Goal: Task Accomplishment & Management: Complete application form

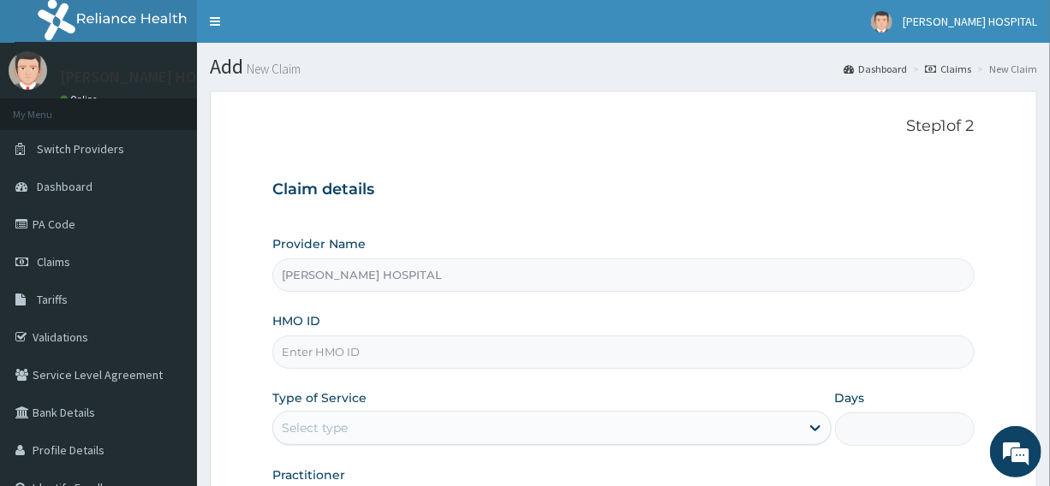
click at [323, 343] on input "HMO ID" at bounding box center [622, 352] width 701 height 33
paste input "SDI/10075/C"
type input "SDI/10075/C"
click at [325, 414] on div "Select type" at bounding box center [536, 427] width 526 height 27
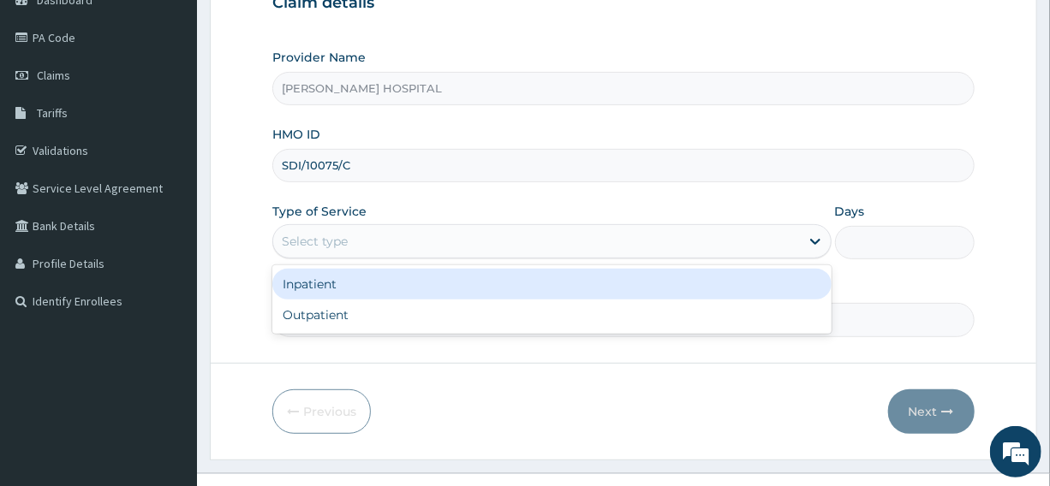
scroll to position [215, 0]
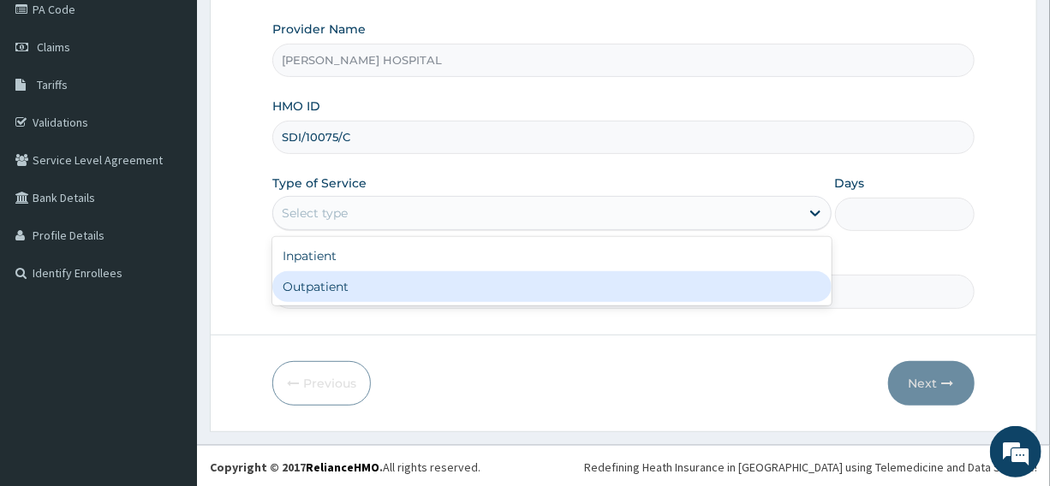
click at [303, 282] on div "Outpatient" at bounding box center [551, 286] width 558 height 31
type input "1"
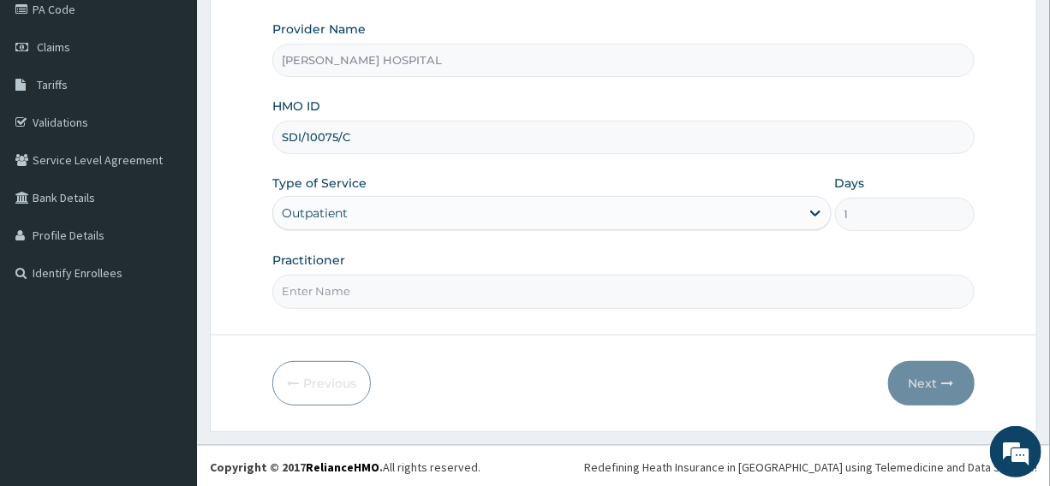
click at [321, 288] on input "Practitioner" at bounding box center [622, 291] width 701 height 33
type input "DR CAMILLUS"
click at [909, 385] on button "Next" at bounding box center [931, 383] width 86 height 45
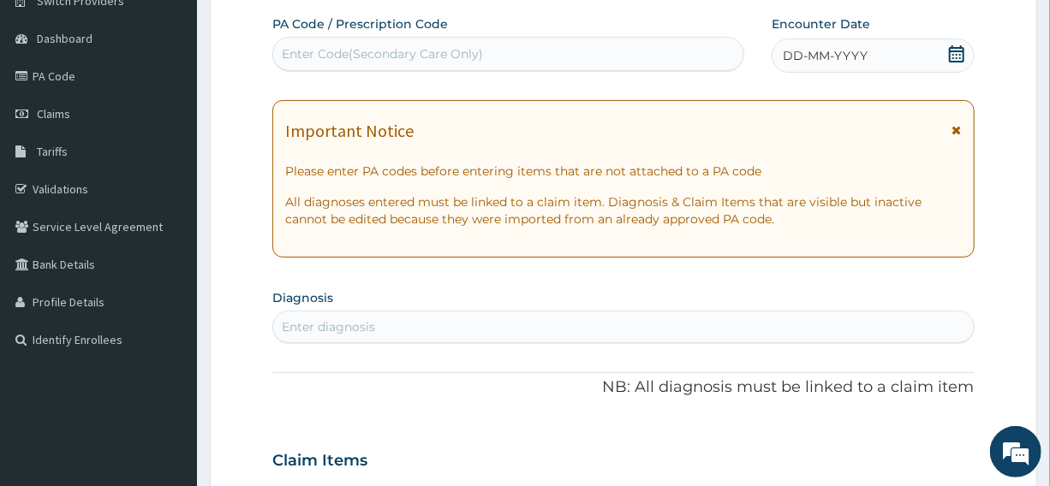
scroll to position [122, 0]
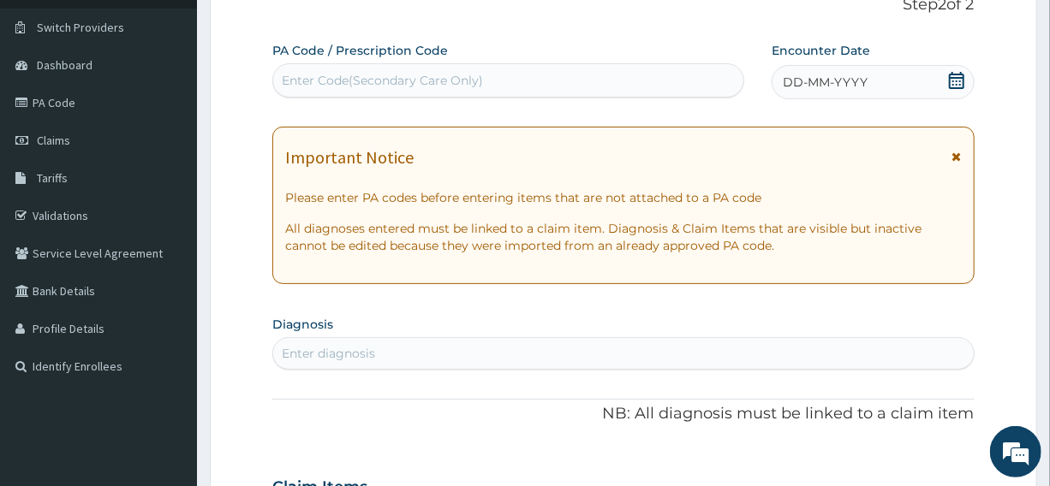
click at [955, 75] on icon at bounding box center [956, 80] width 17 height 17
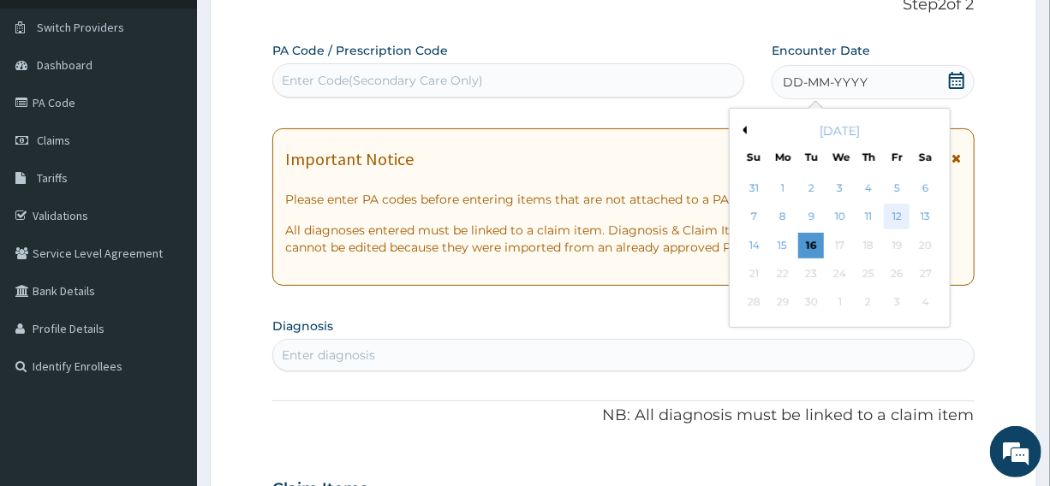
click at [894, 212] on div "12" at bounding box center [897, 218] width 26 height 26
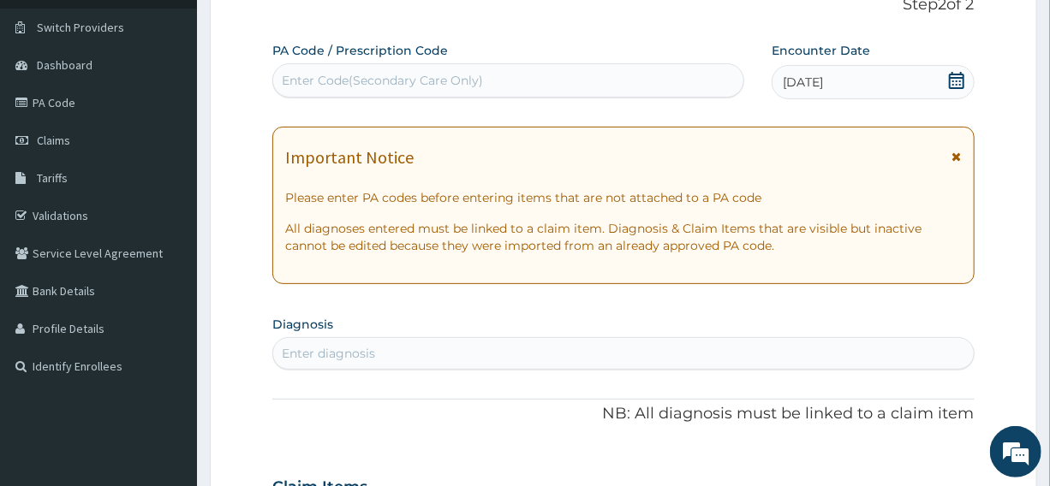
click at [327, 348] on div "Enter diagnosis" at bounding box center [328, 353] width 93 height 17
type input "UPPER RESPI"
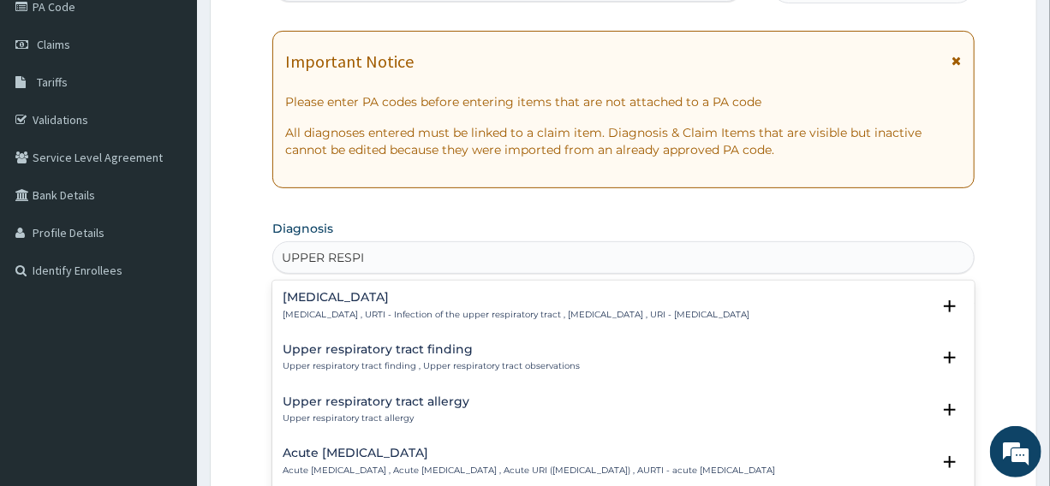
scroll to position [277, 0]
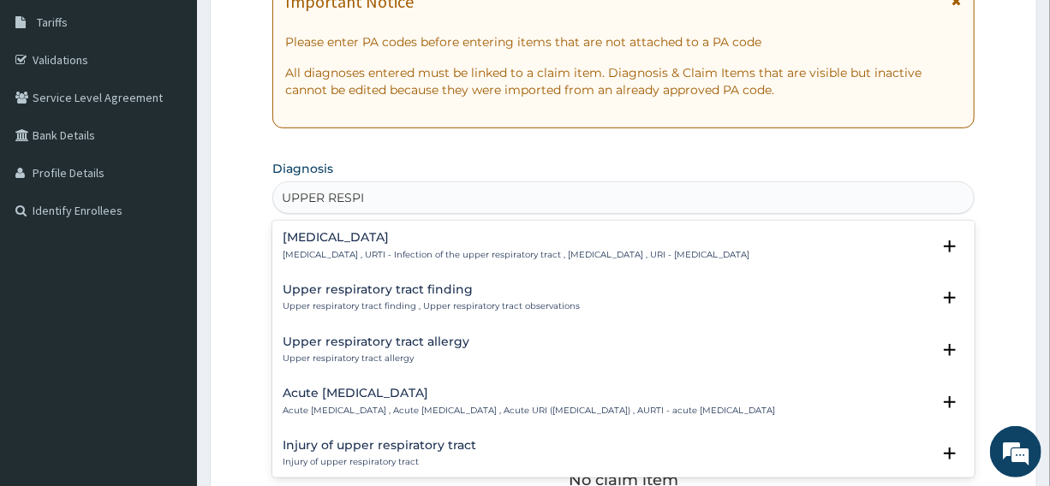
click at [348, 390] on h4 "Acute upper respiratory infection" at bounding box center [529, 393] width 492 height 13
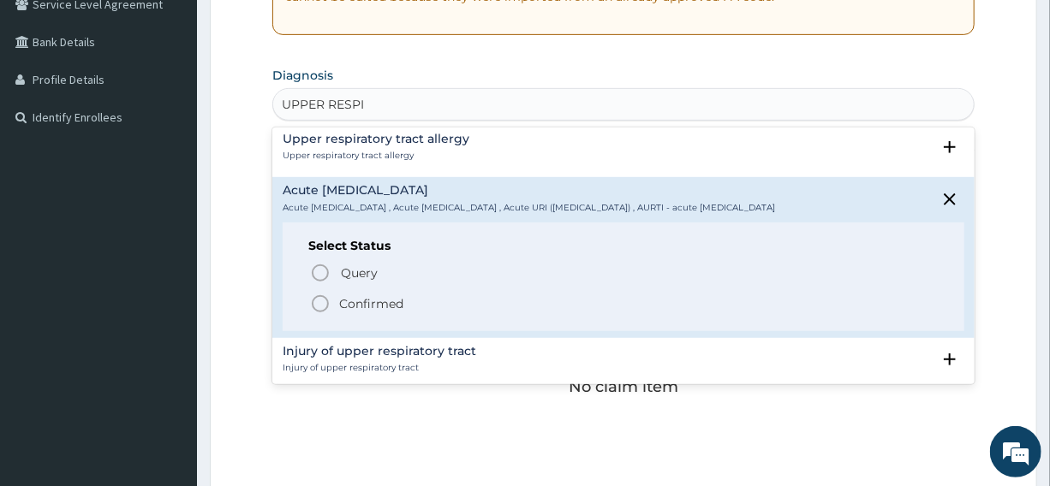
scroll to position [124, 0]
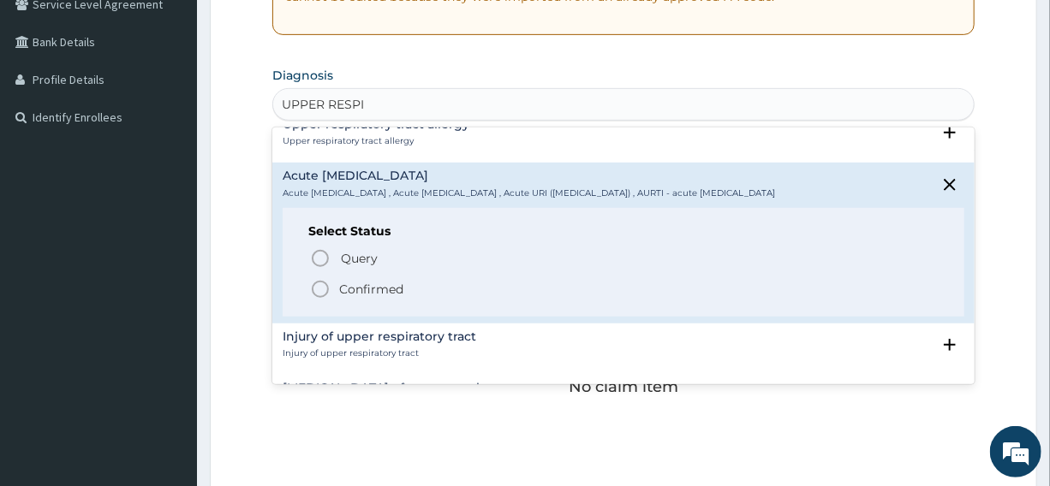
click at [322, 300] on icon "status option filled" at bounding box center [320, 289] width 21 height 21
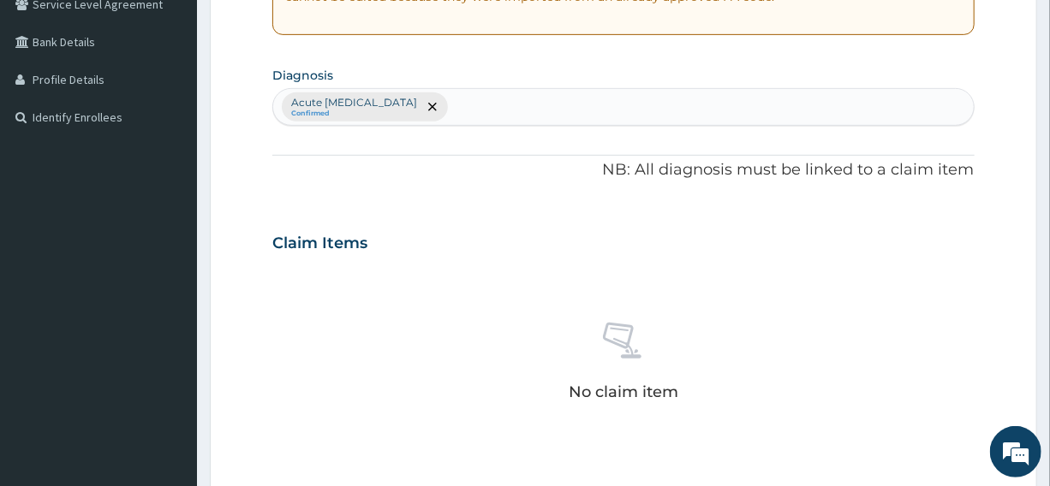
click at [503, 110] on div "Acute upper respiratory infection Confirmed" at bounding box center [622, 107] width 699 height 36
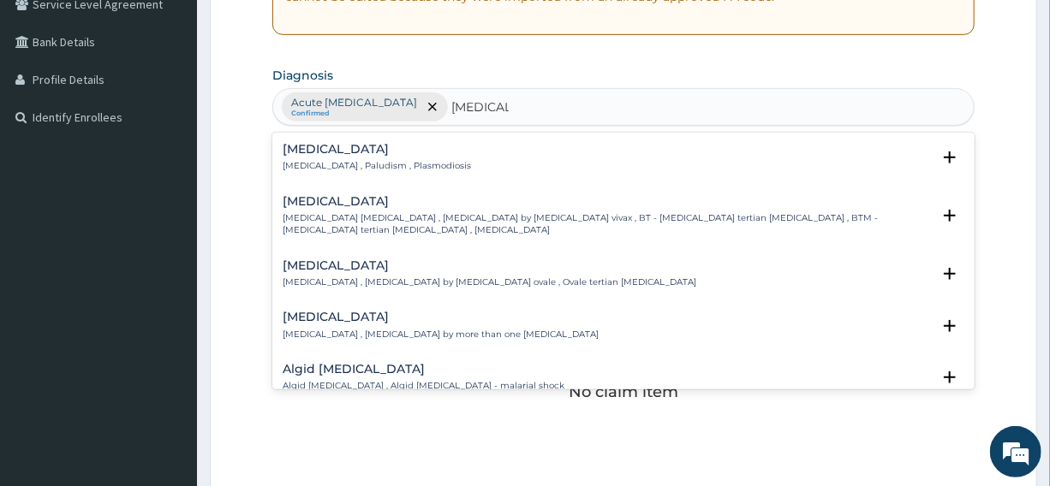
type input "MALARIA"
click at [461, 395] on div "No claim item" at bounding box center [622, 364] width 701 height 197
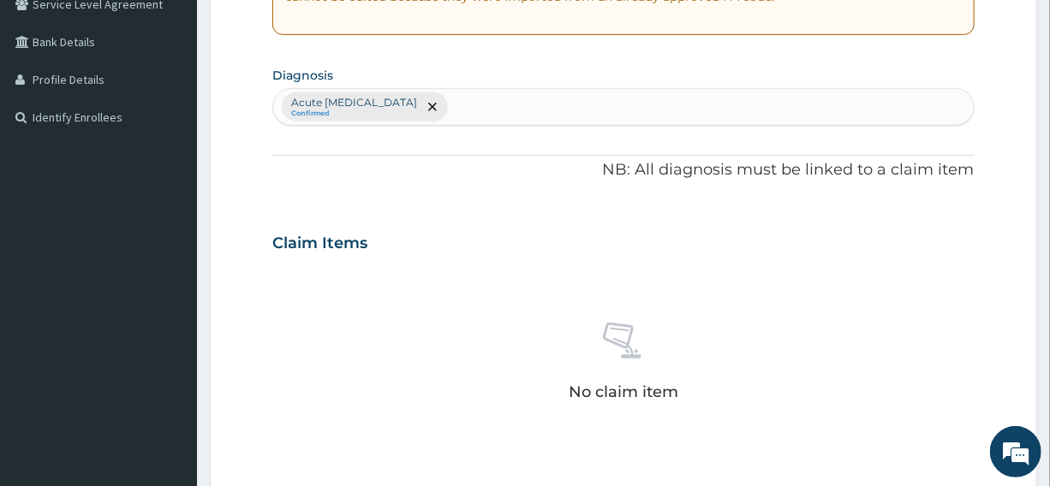
click at [505, 103] on div "Acute upper respiratory infection Confirmed" at bounding box center [622, 107] width 699 height 36
type input "MALARIA"
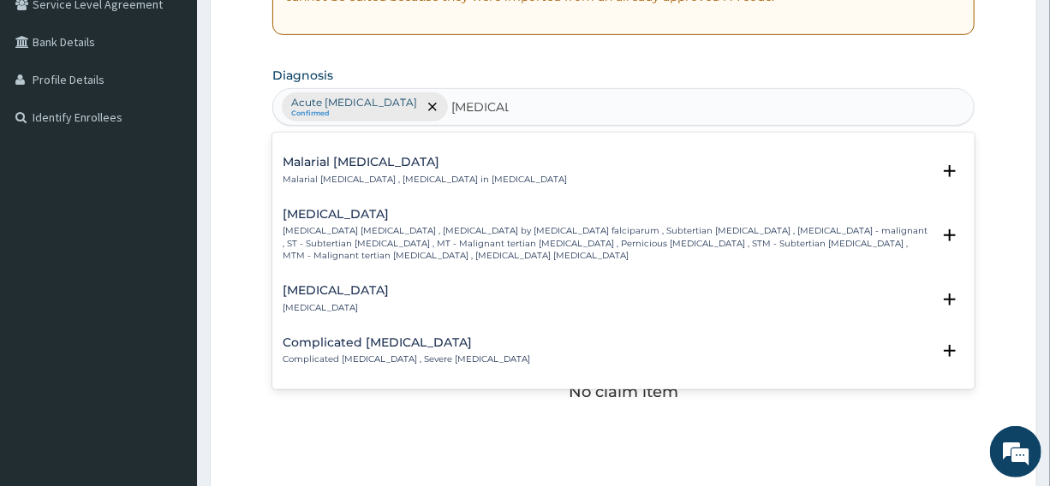
scroll to position [653, 0]
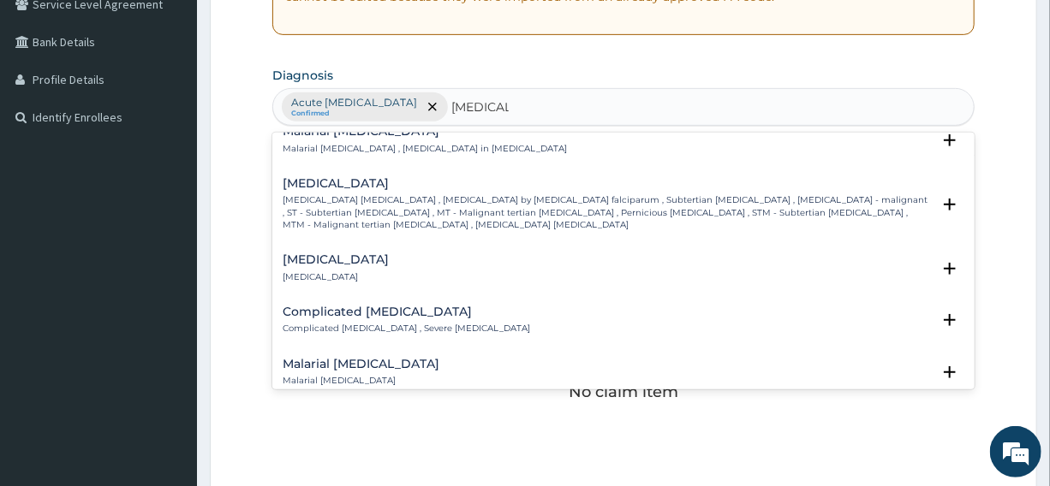
click at [360, 181] on h4 "Falciparum malaria" at bounding box center [606, 183] width 647 height 13
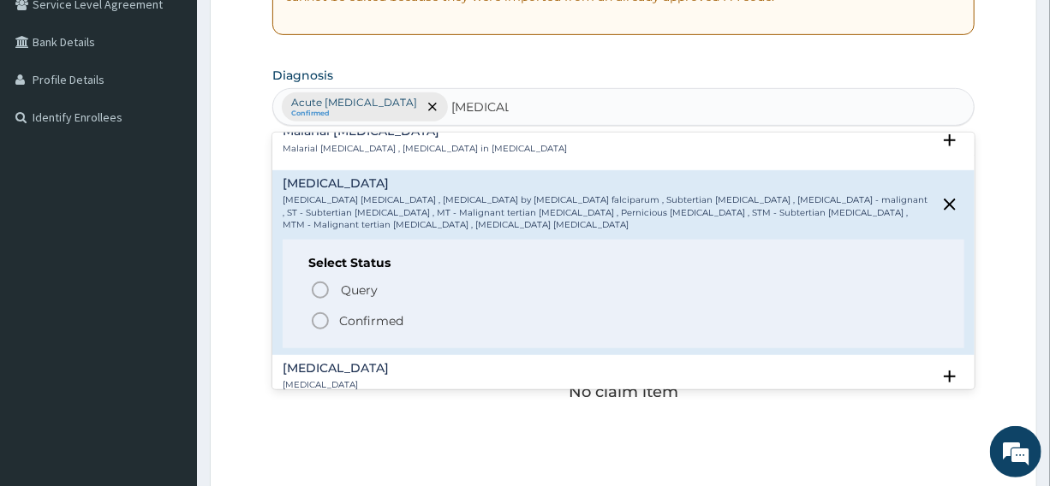
click at [322, 319] on icon "status option filled" at bounding box center [320, 321] width 21 height 21
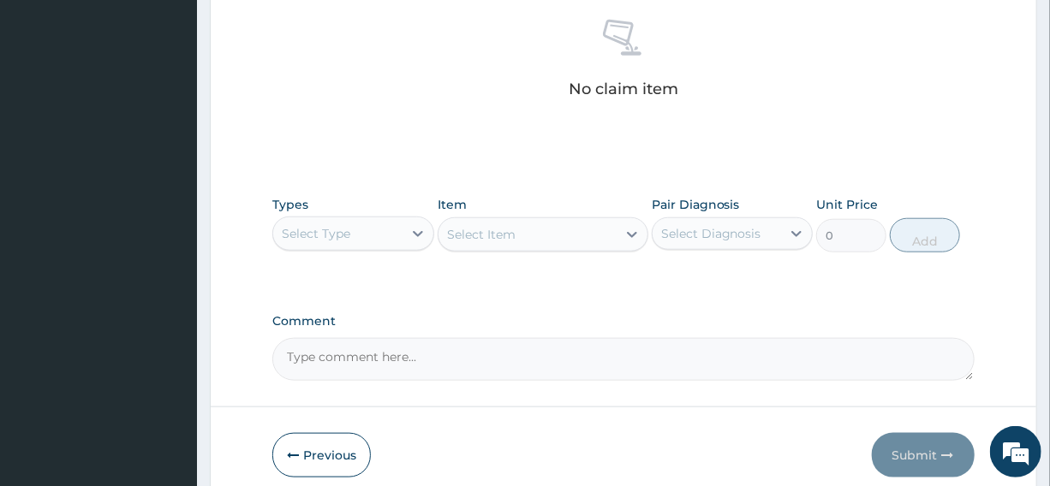
scroll to position [680, 0]
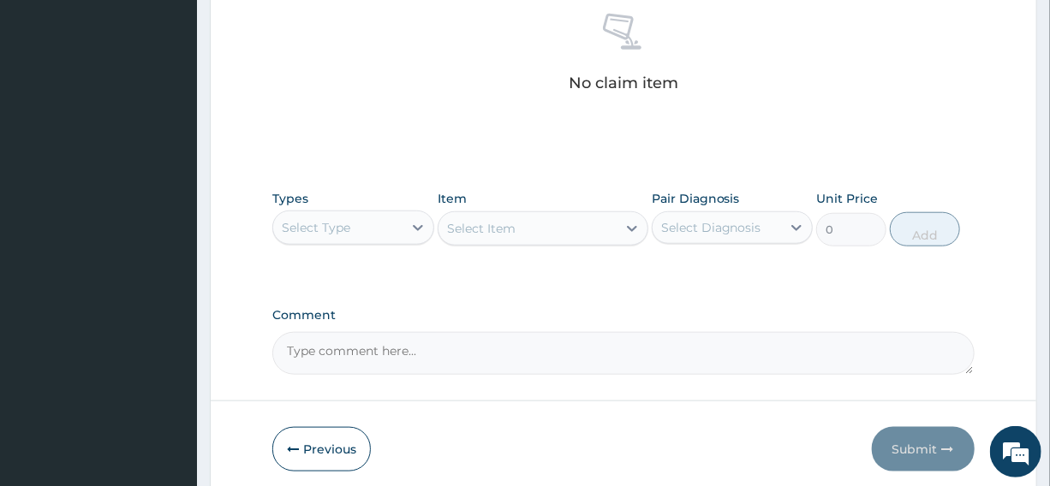
click at [392, 223] on div "Select Type" at bounding box center [337, 227] width 128 height 27
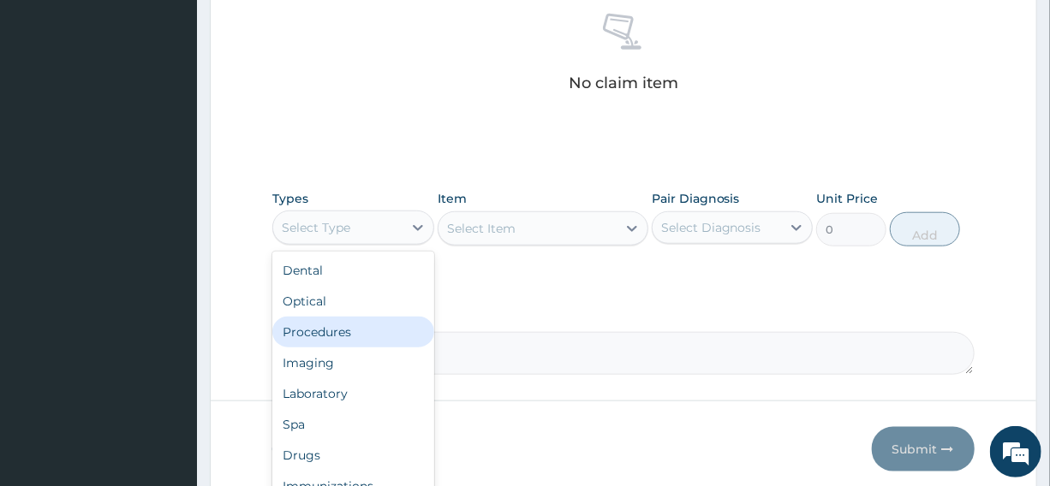
click at [314, 329] on div "Procedures" at bounding box center [352, 332] width 161 height 31
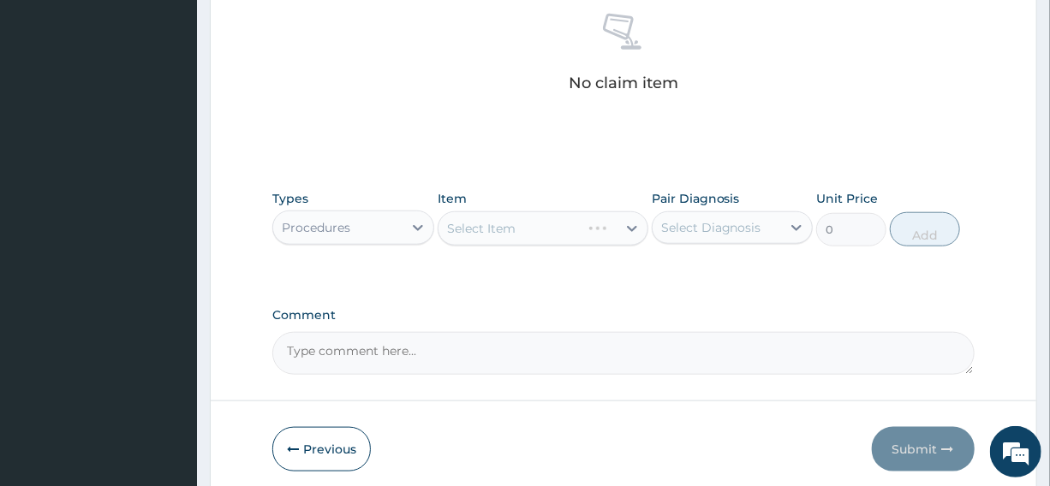
click at [471, 219] on div "Select Item" at bounding box center [542, 228] width 211 height 34
click at [477, 221] on div "Select Item" at bounding box center [542, 228] width 211 height 34
click at [477, 221] on div "Select Item" at bounding box center [481, 228] width 68 height 17
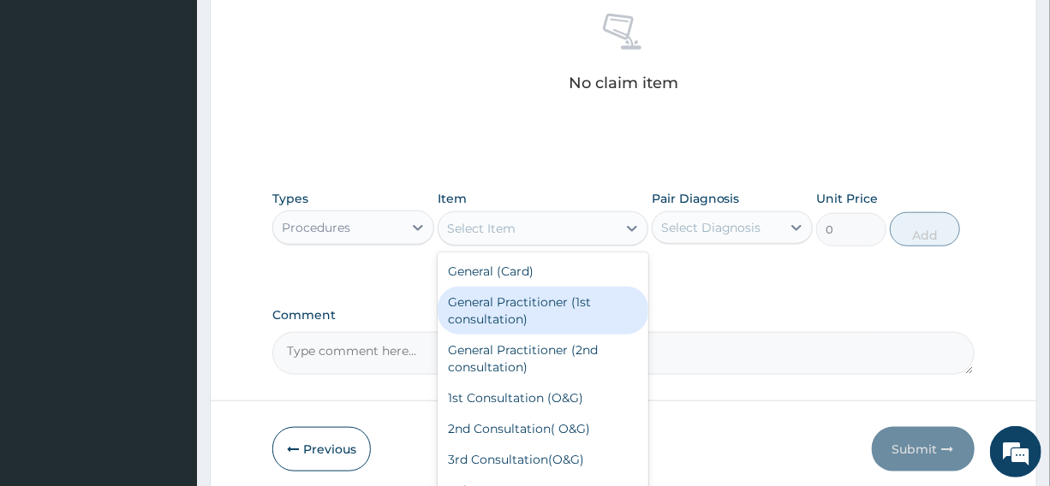
click at [505, 308] on div "General Practitioner (1st consultation)" at bounding box center [542, 311] width 211 height 48
type input "2500"
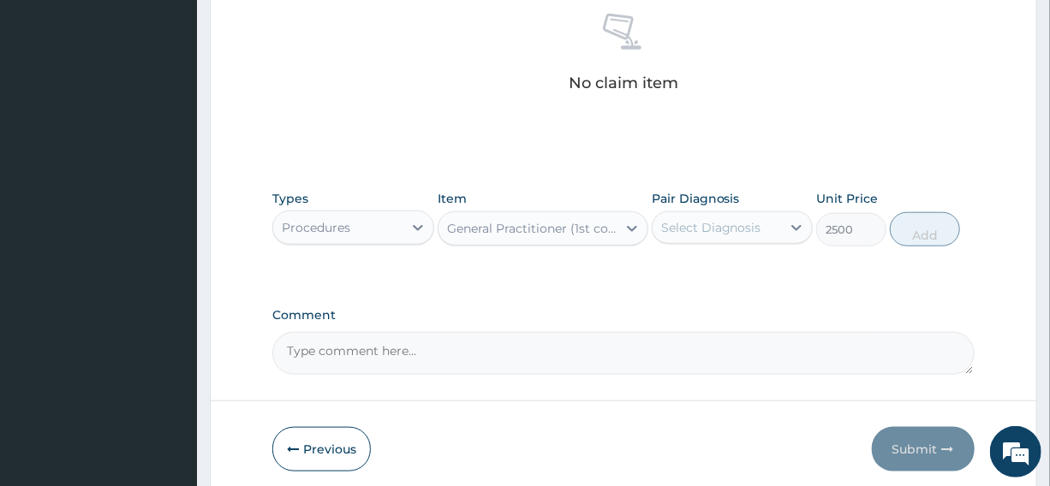
click at [693, 223] on div "Select Diagnosis" at bounding box center [711, 227] width 100 height 17
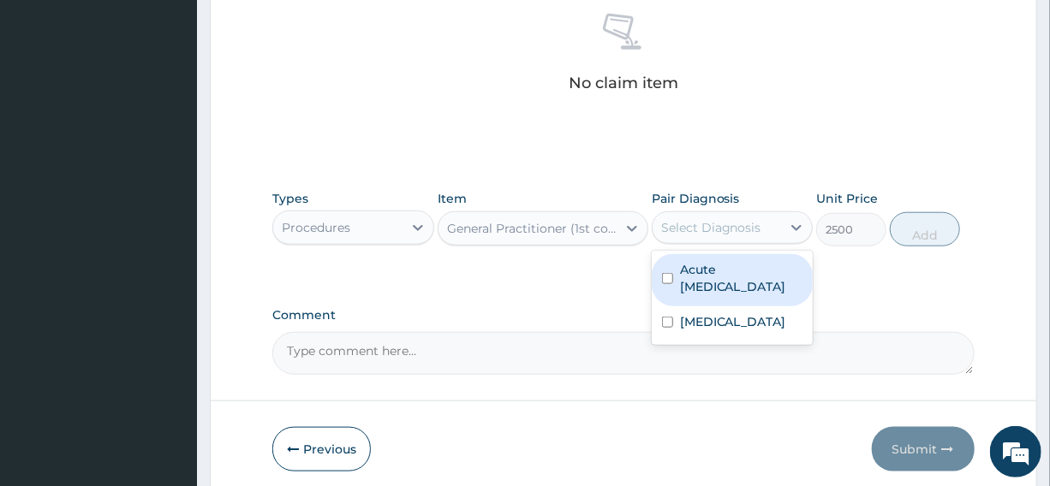
click at [665, 279] on input "checkbox" at bounding box center [667, 278] width 11 height 11
checkbox input "true"
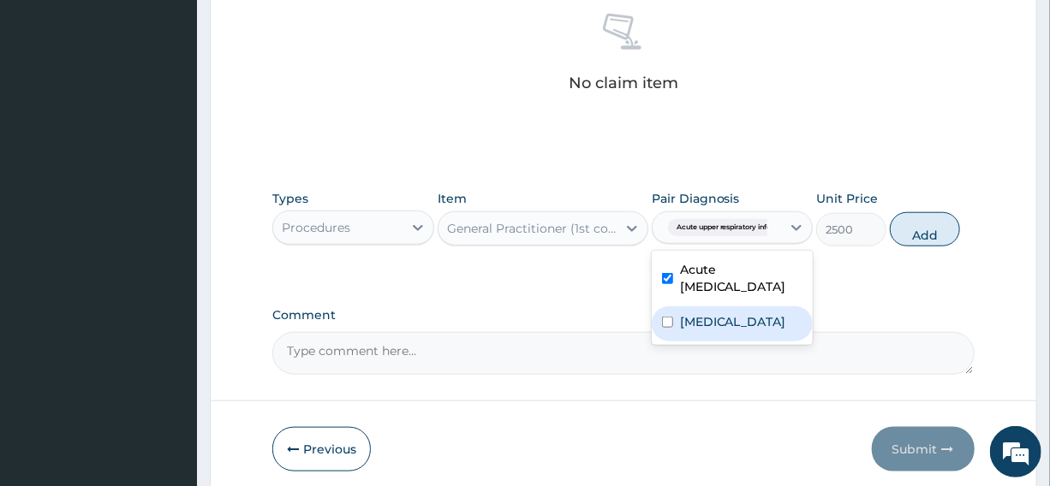
click at [665, 327] on div "Falciparum malaria" at bounding box center [731, 323] width 161 height 35
checkbox input "true"
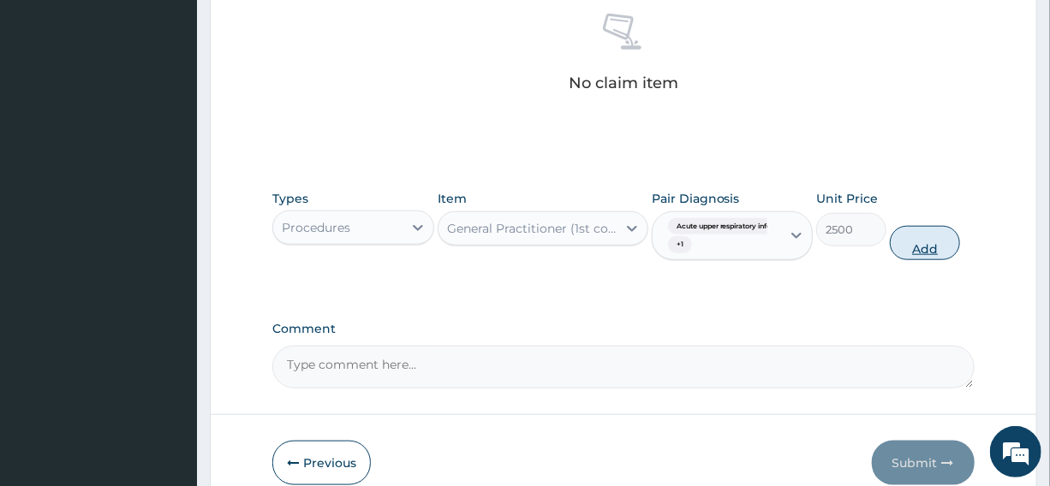
click at [922, 239] on button "Add" at bounding box center [924, 243] width 70 height 34
type input "0"
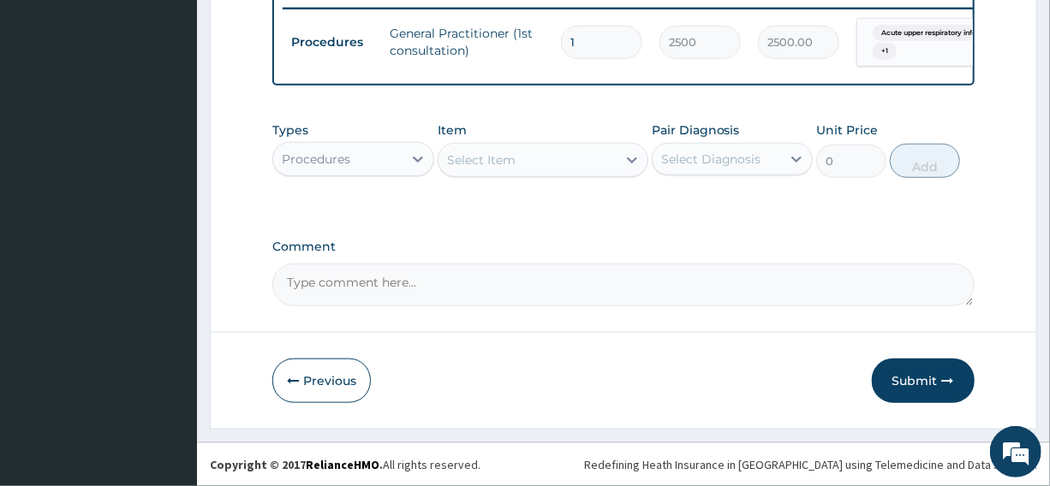
click at [342, 173] on div "Procedures" at bounding box center [337, 159] width 128 height 27
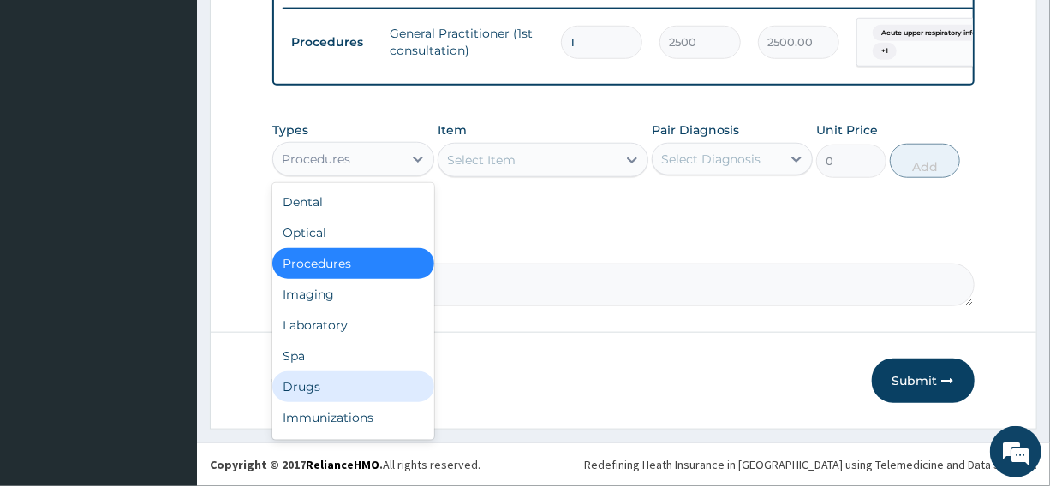
click at [310, 401] on div "Drugs" at bounding box center [352, 387] width 161 height 31
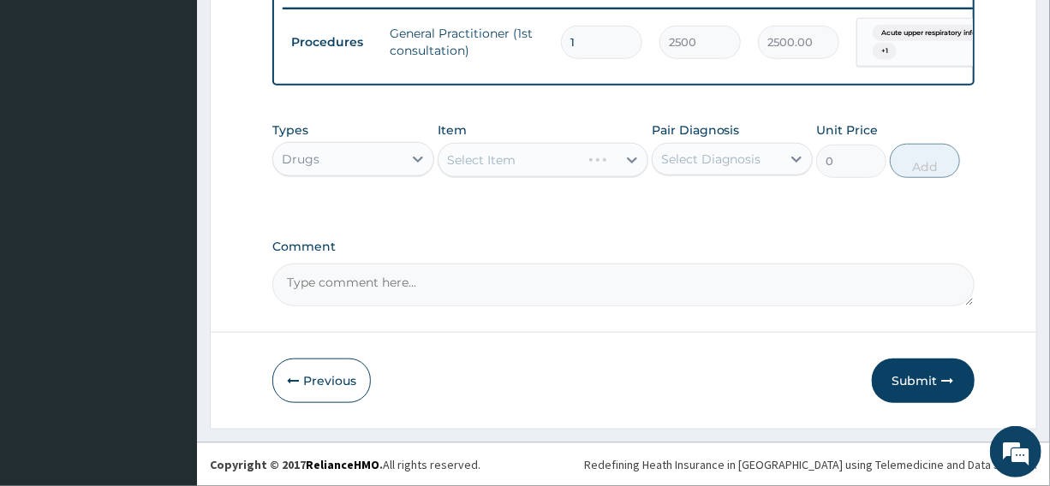
click at [484, 173] on div "Select Item" at bounding box center [542, 160] width 211 height 34
click at [484, 163] on div "Select Item" at bounding box center [542, 160] width 211 height 34
click at [484, 163] on div "Select Item" at bounding box center [481, 160] width 68 height 17
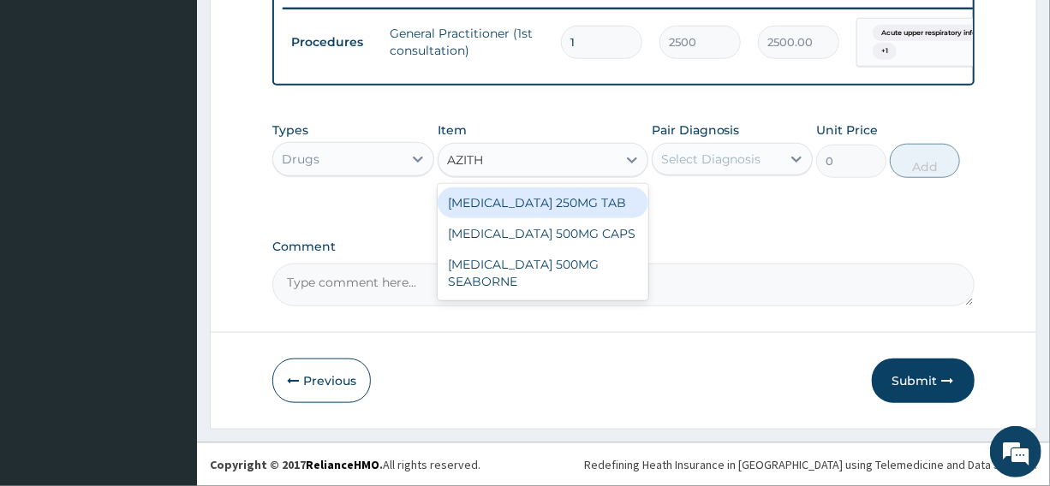
type input "AZIT"
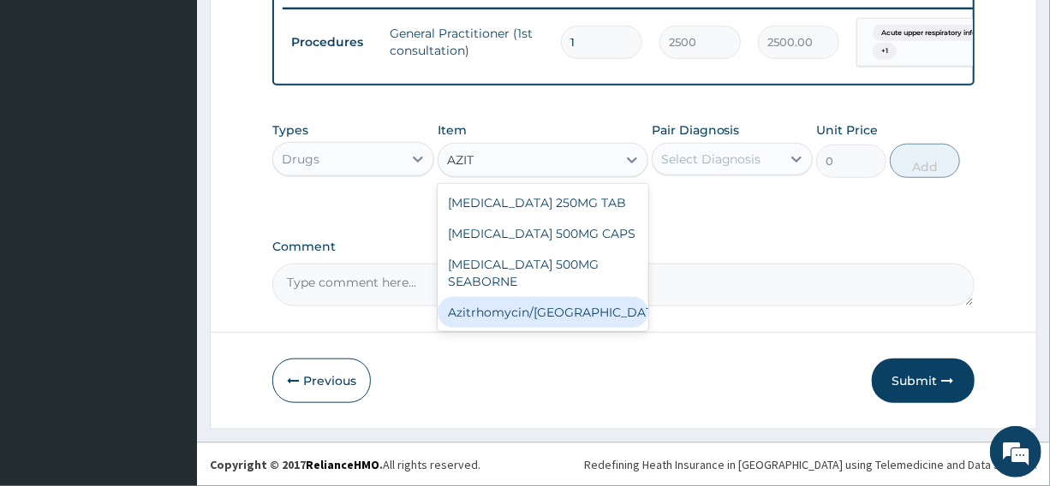
click at [519, 314] on div "Azitrhomycin/SYR" at bounding box center [542, 312] width 211 height 31
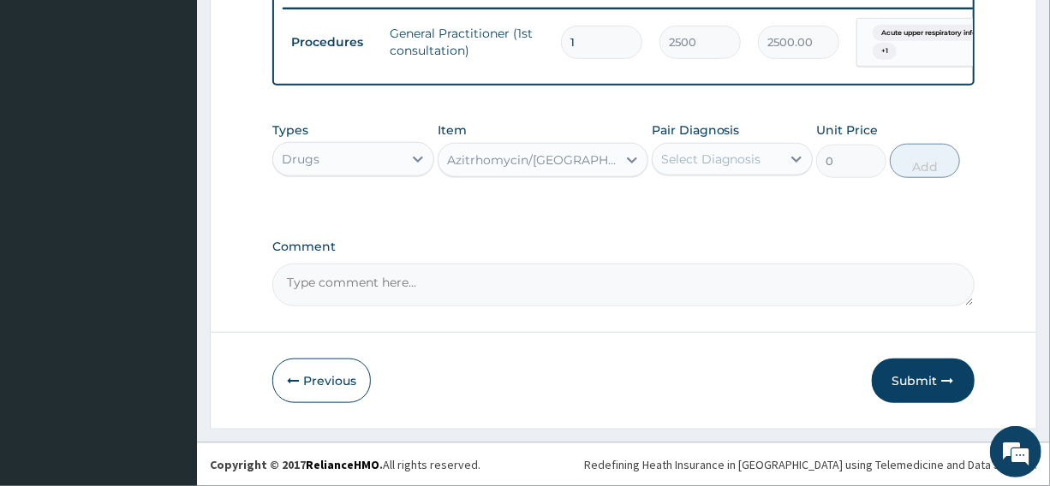
type input "1386"
click at [699, 161] on div "Select Diagnosis" at bounding box center [711, 159] width 100 height 17
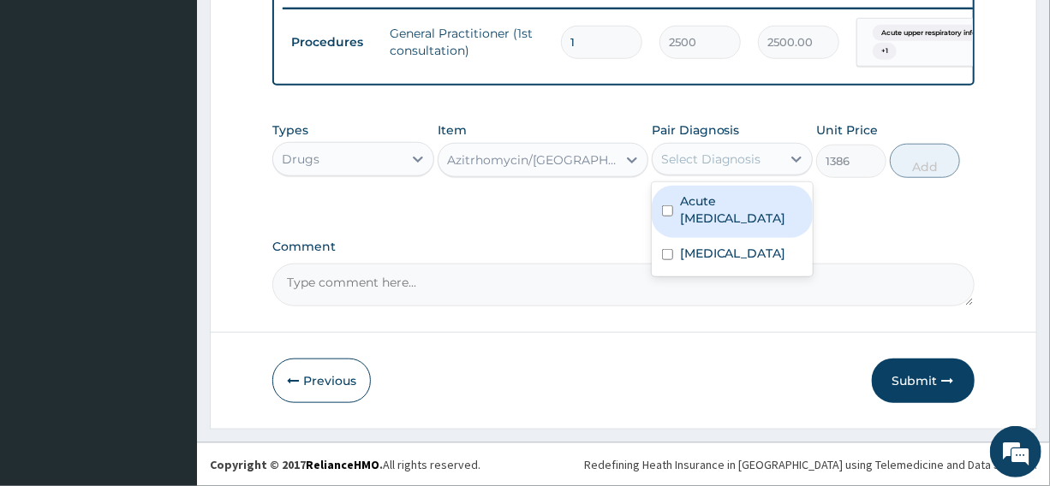
click at [663, 210] on input "checkbox" at bounding box center [667, 210] width 11 height 11
checkbox input "true"
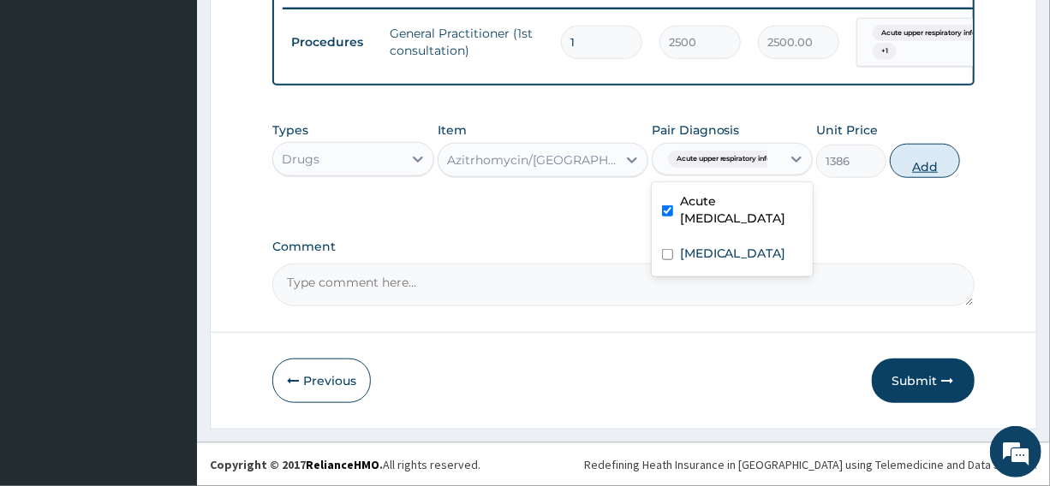
click at [911, 166] on button "Add" at bounding box center [924, 161] width 70 height 34
type input "0"
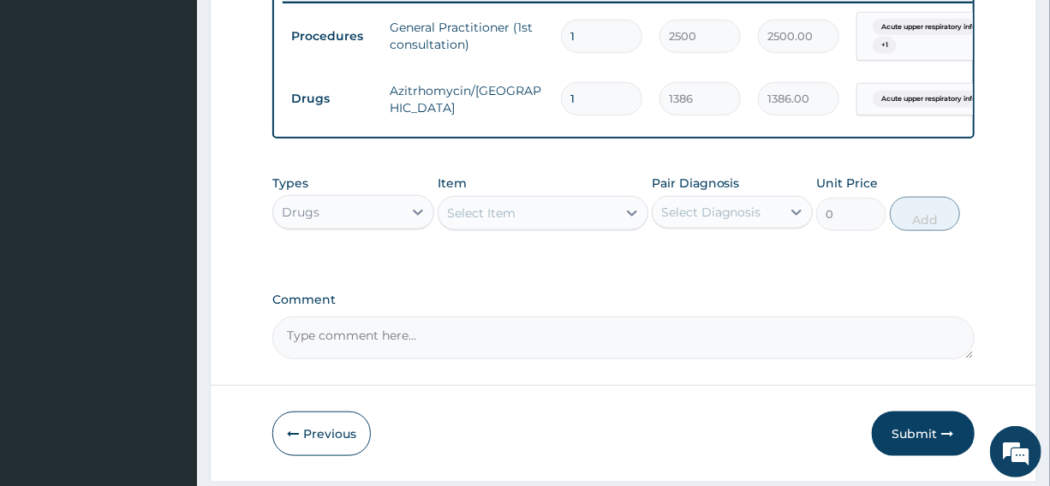
click at [475, 222] on div "Select Item" at bounding box center [481, 213] width 68 height 17
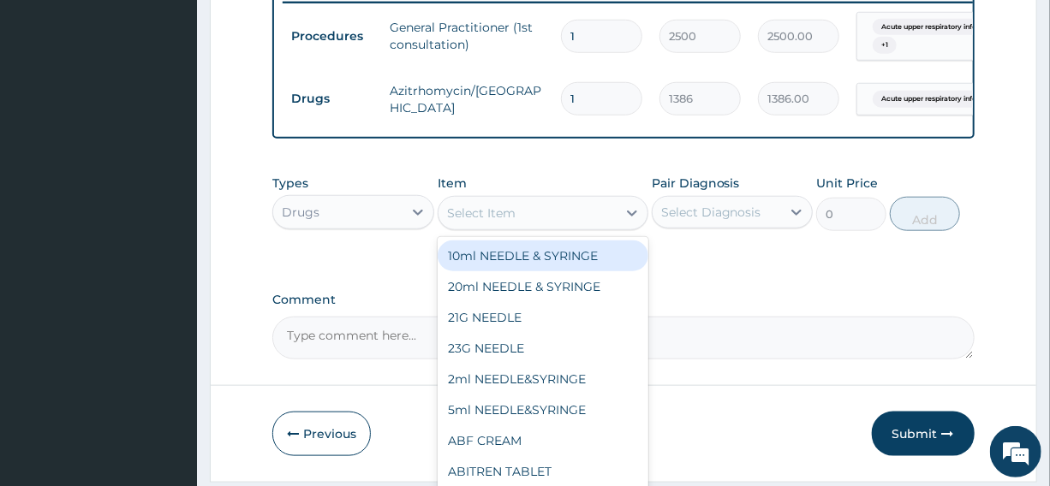
click at [464, 222] on div "Select Item" at bounding box center [481, 213] width 68 height 17
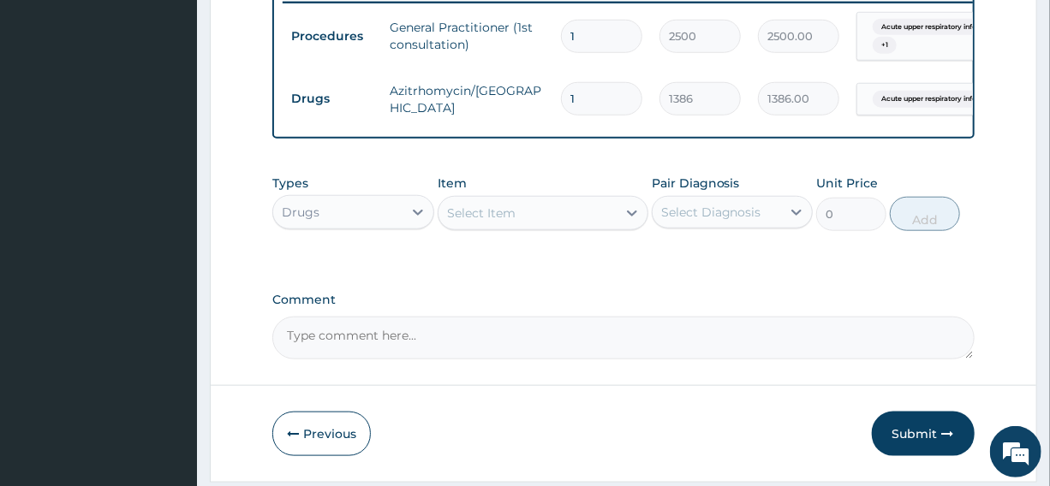
click at [464, 222] on div "Select Item" at bounding box center [481, 213] width 68 height 17
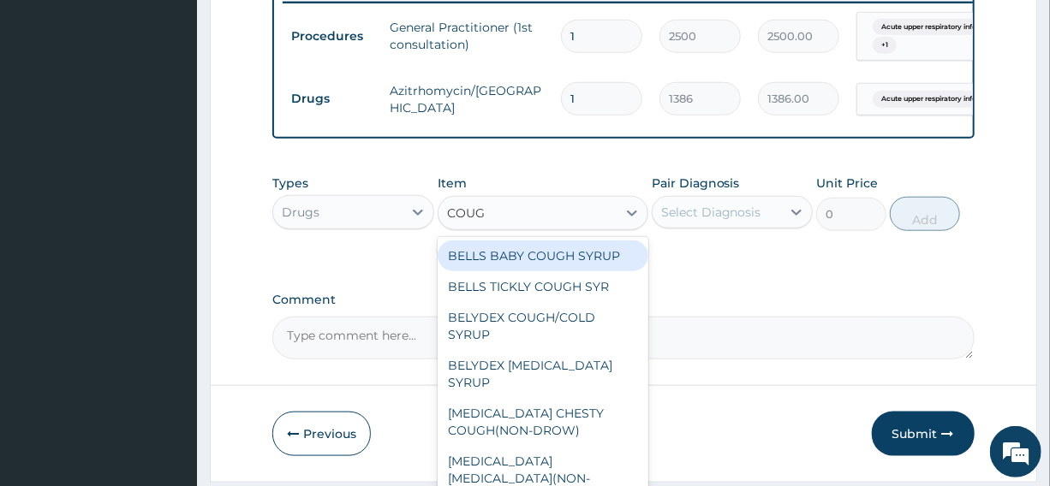
type input "COUGH"
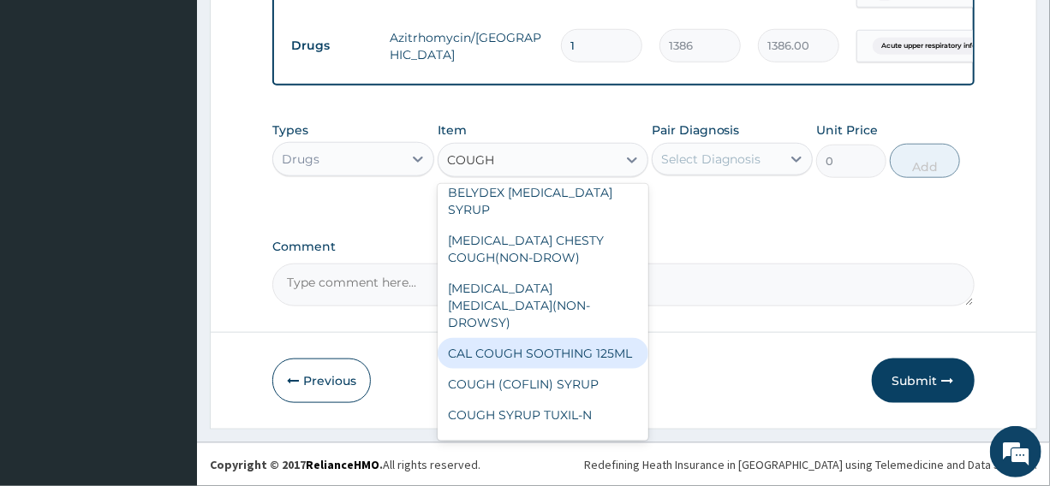
scroll to position [144, 0]
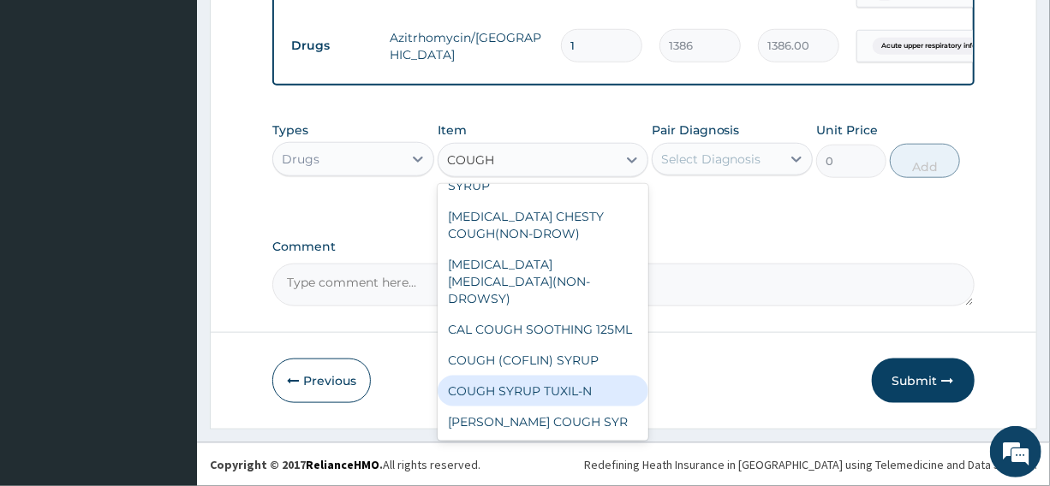
click at [523, 395] on div "COUGH SYRUP TUXIL-N" at bounding box center [542, 391] width 211 height 31
type input "315"
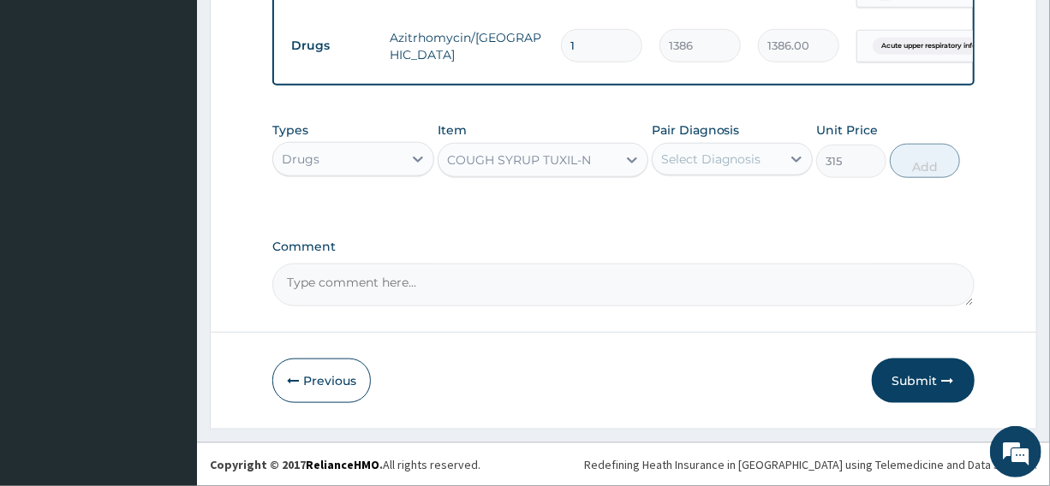
click at [687, 156] on div "Select Diagnosis" at bounding box center [711, 159] width 100 height 17
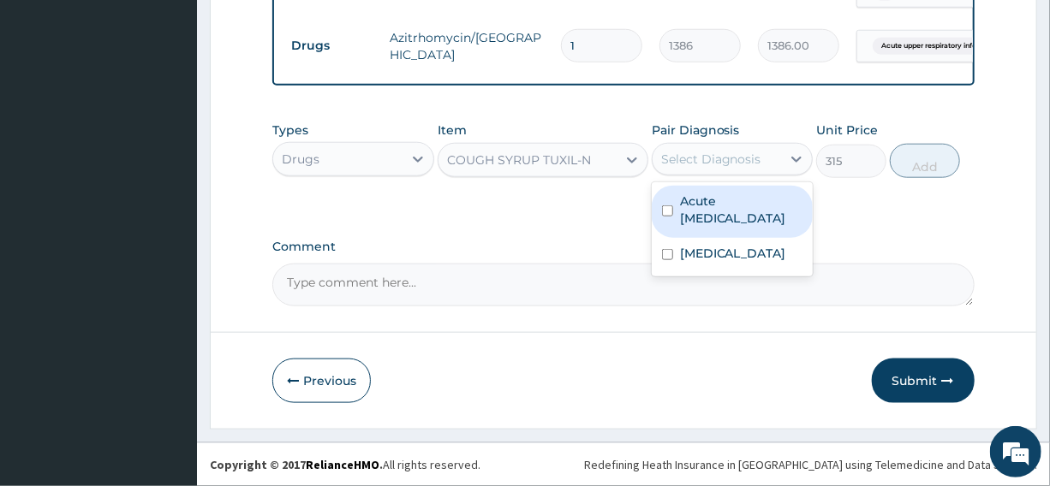
click at [663, 211] on input "checkbox" at bounding box center [667, 210] width 11 height 11
checkbox input "true"
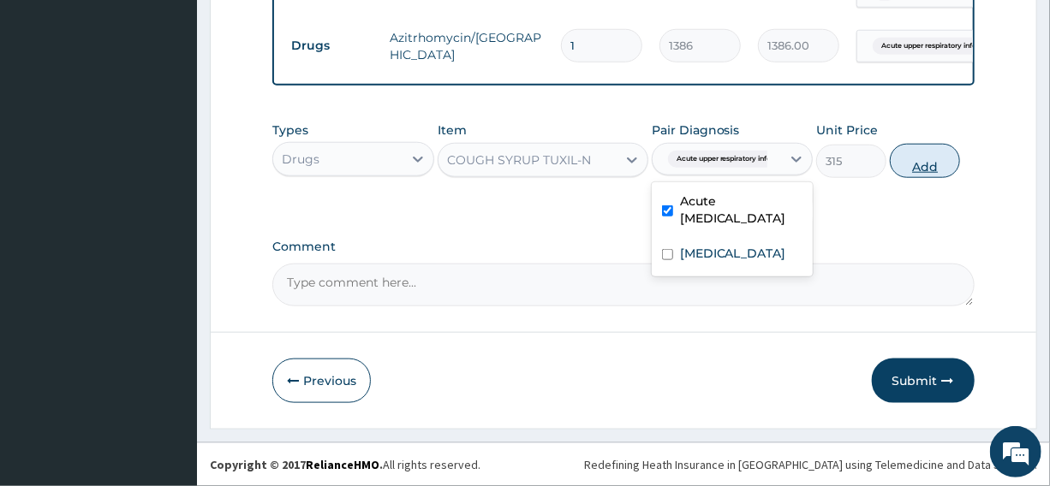
click at [909, 164] on button "Add" at bounding box center [924, 161] width 70 height 34
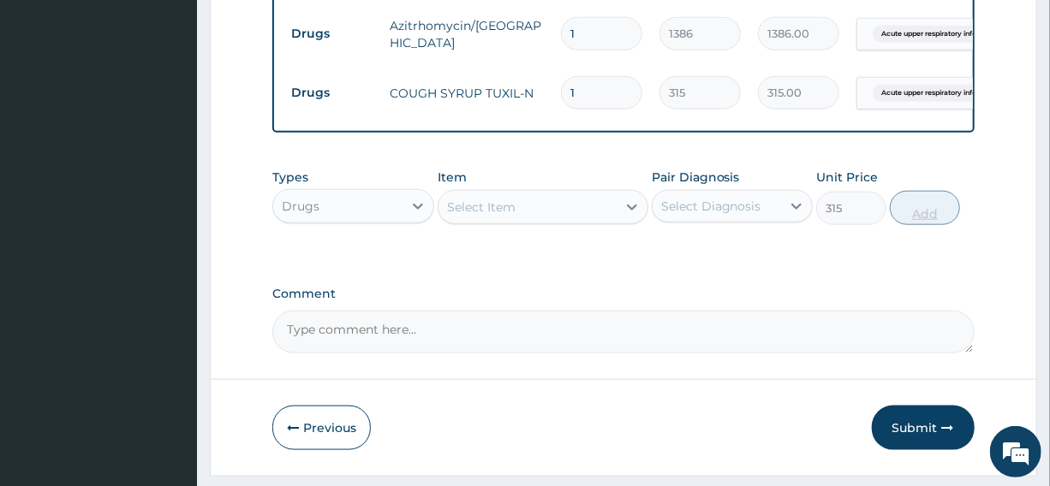
type input "0"
click at [492, 216] on div "Select Item" at bounding box center [481, 207] width 68 height 17
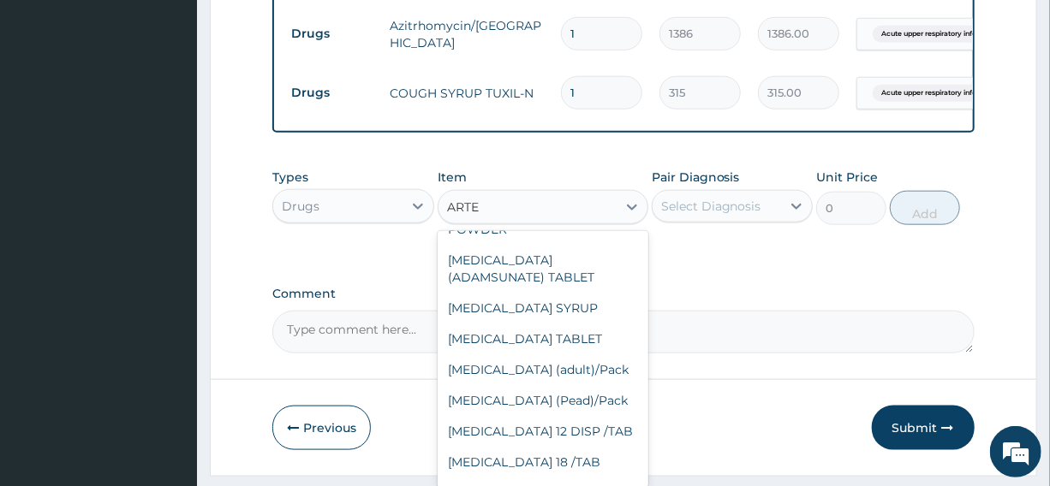
scroll to position [267, 0]
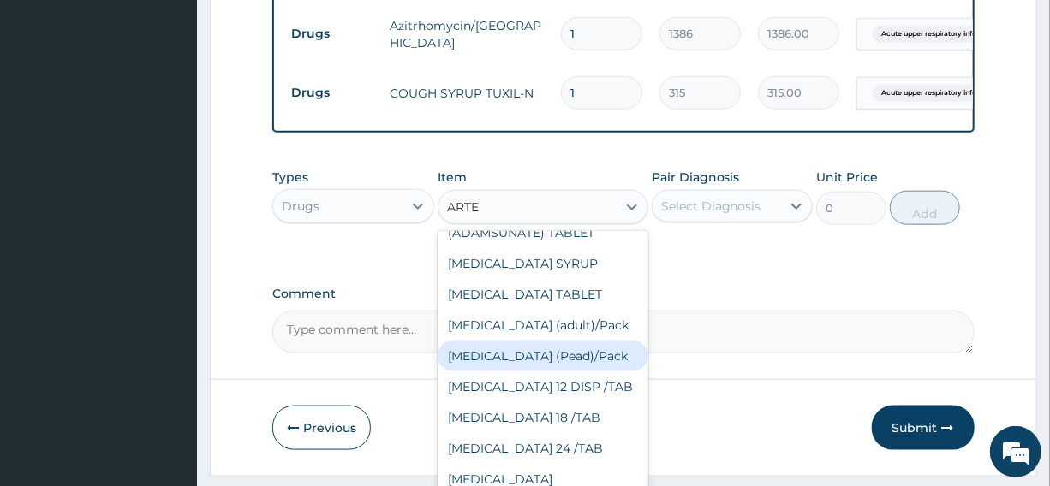
type input "ARTE"
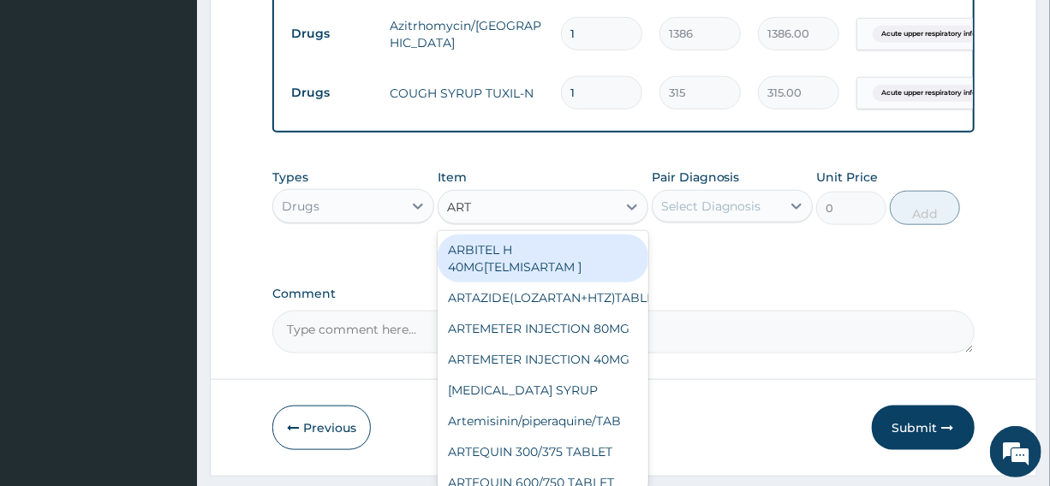
type input "ARTE"
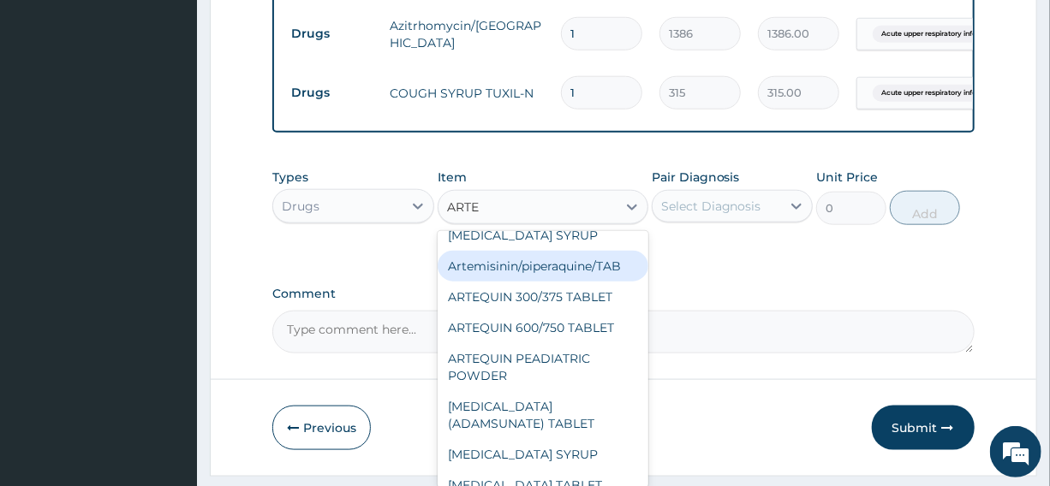
scroll to position [0, 0]
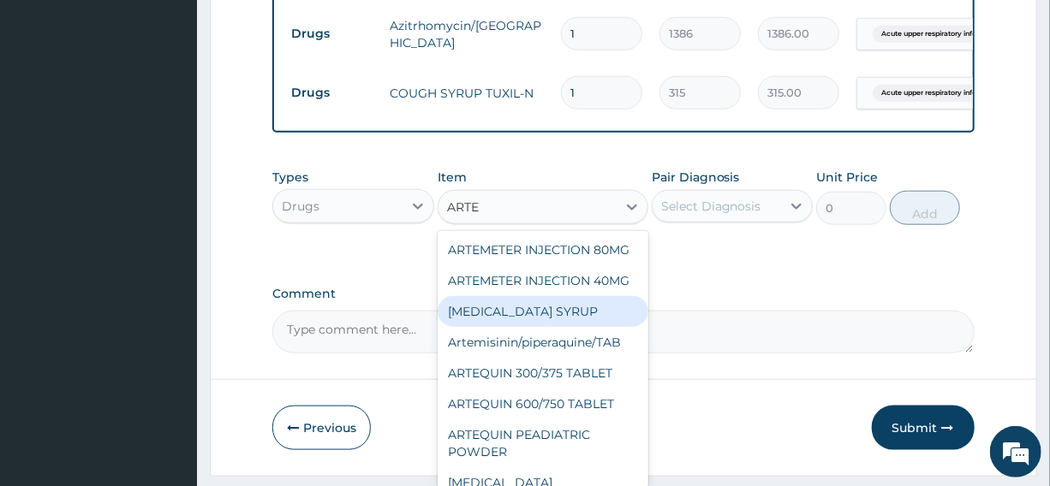
click at [547, 327] on div "ARTEMETHER SYRUP" at bounding box center [542, 311] width 211 height 31
type input "1008"
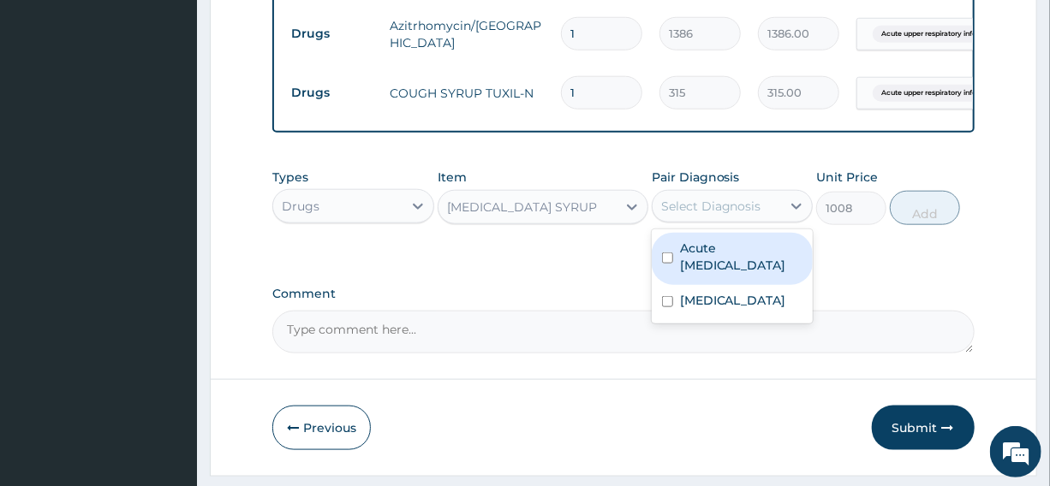
click at [705, 215] on div "Select Diagnosis" at bounding box center [711, 206] width 100 height 17
click at [668, 264] on input "checkbox" at bounding box center [667, 258] width 11 height 11
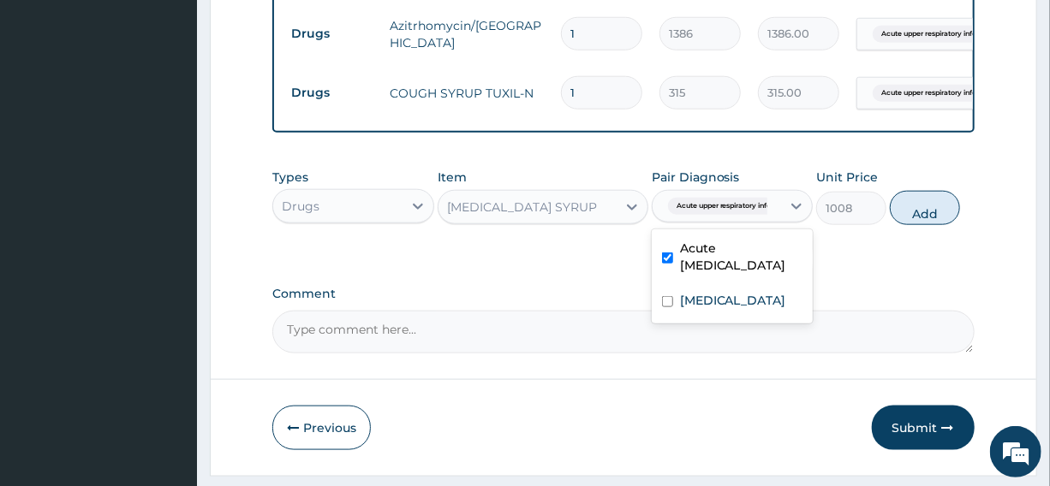
click at [668, 264] on input "checkbox" at bounding box center [667, 258] width 11 height 11
checkbox input "false"
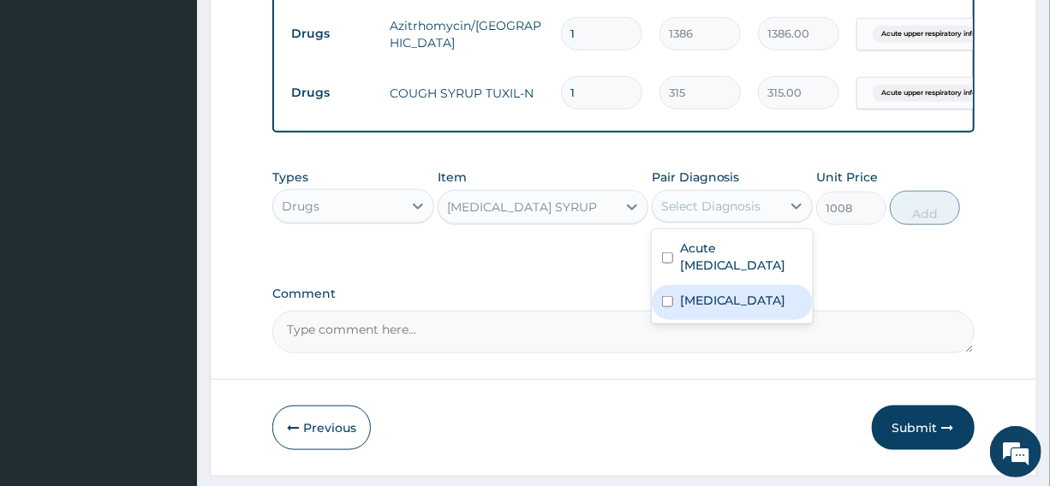
click at [668, 307] on input "checkbox" at bounding box center [667, 301] width 11 height 11
checkbox input "true"
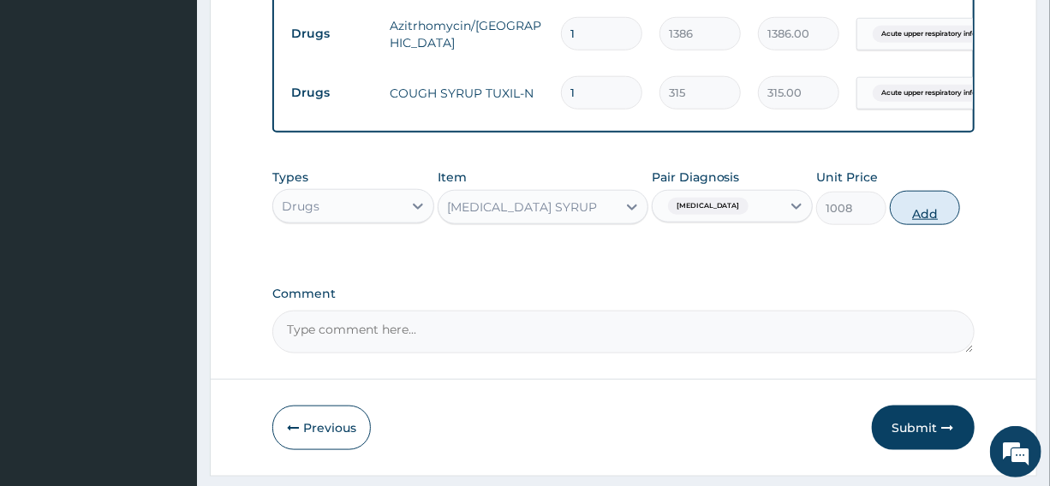
click at [925, 217] on button "Add" at bounding box center [924, 208] width 70 height 34
type input "0"
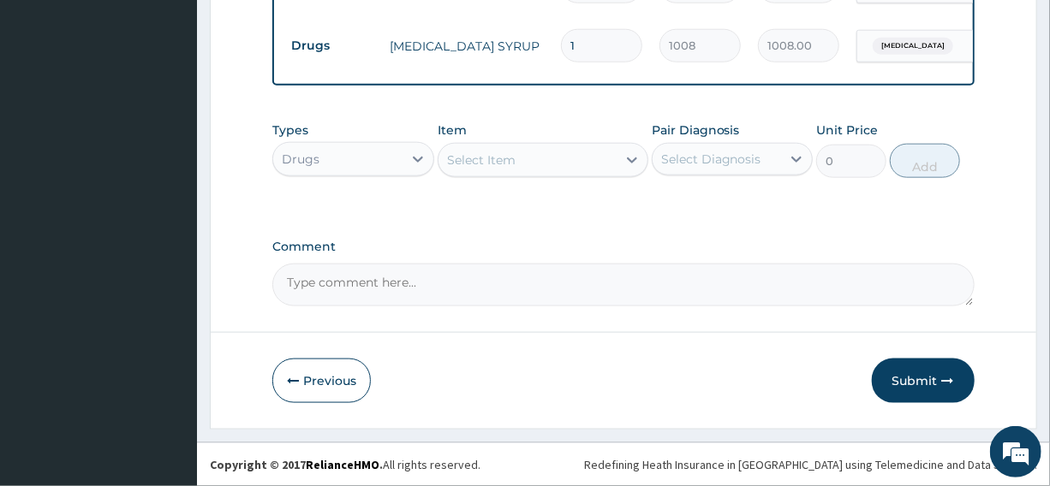
scroll to position [864, 0]
click at [921, 386] on button "Submit" at bounding box center [922, 381] width 103 height 45
